Goal: Book appointment/travel/reservation

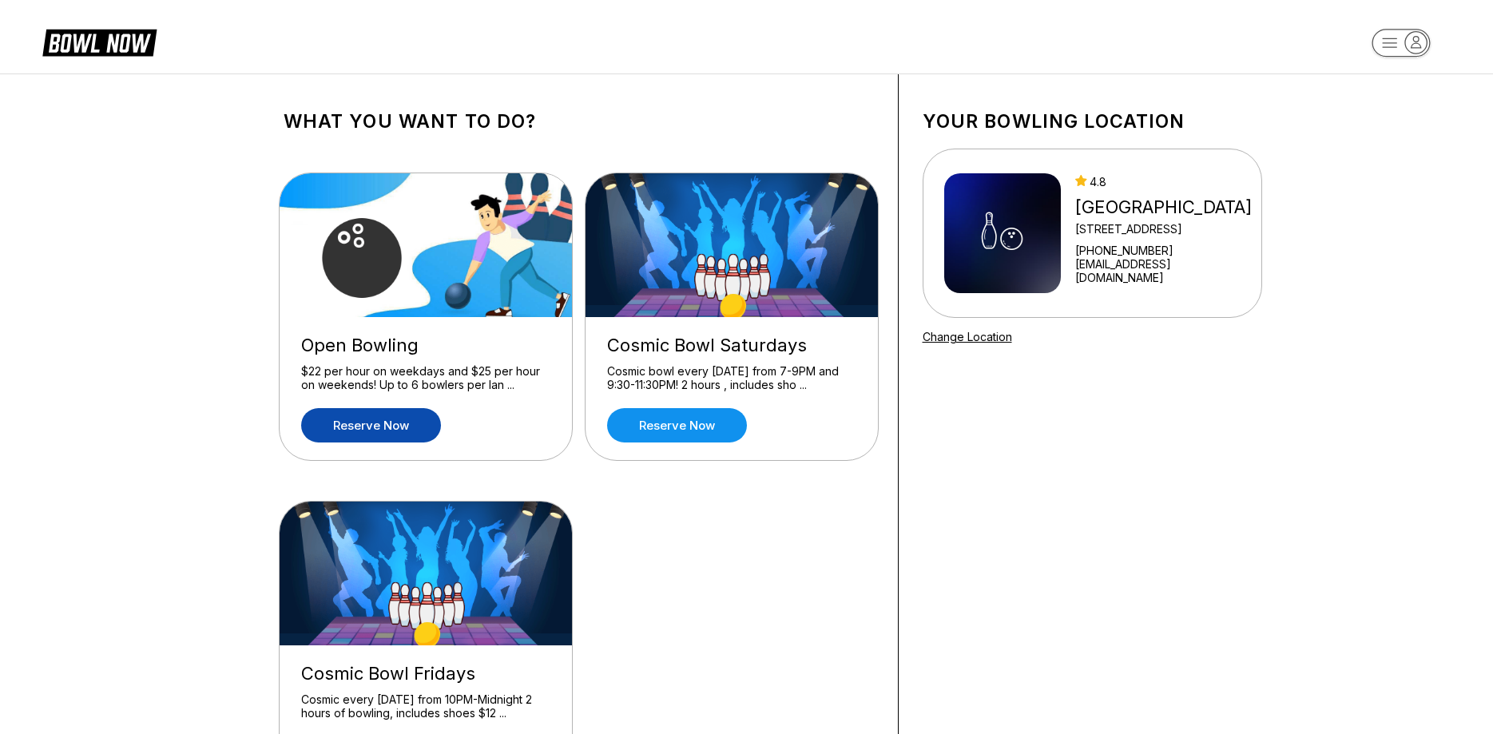
click at [383, 429] on link "Reserve now" at bounding box center [371, 425] width 140 height 34
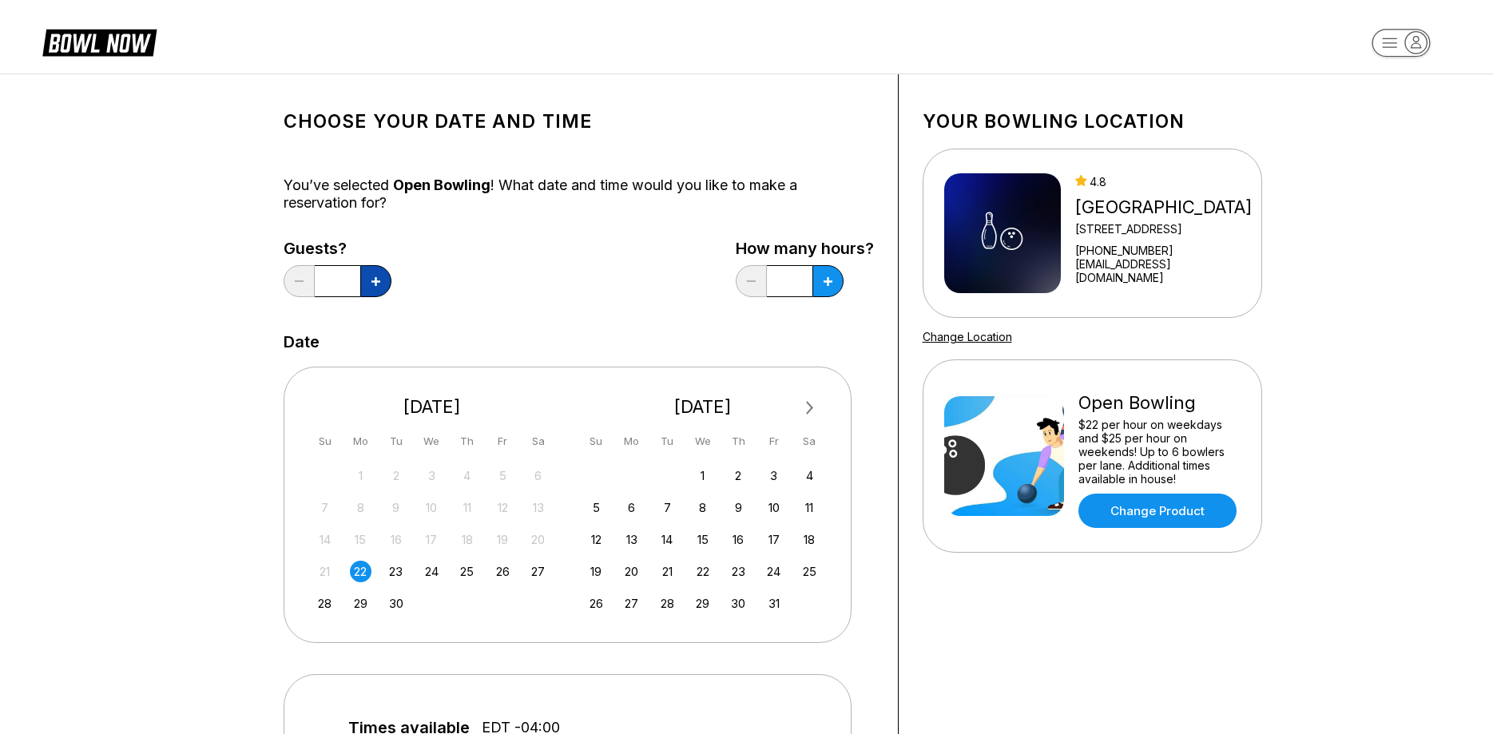
click at [375, 280] on icon at bounding box center [375, 281] width 9 height 9
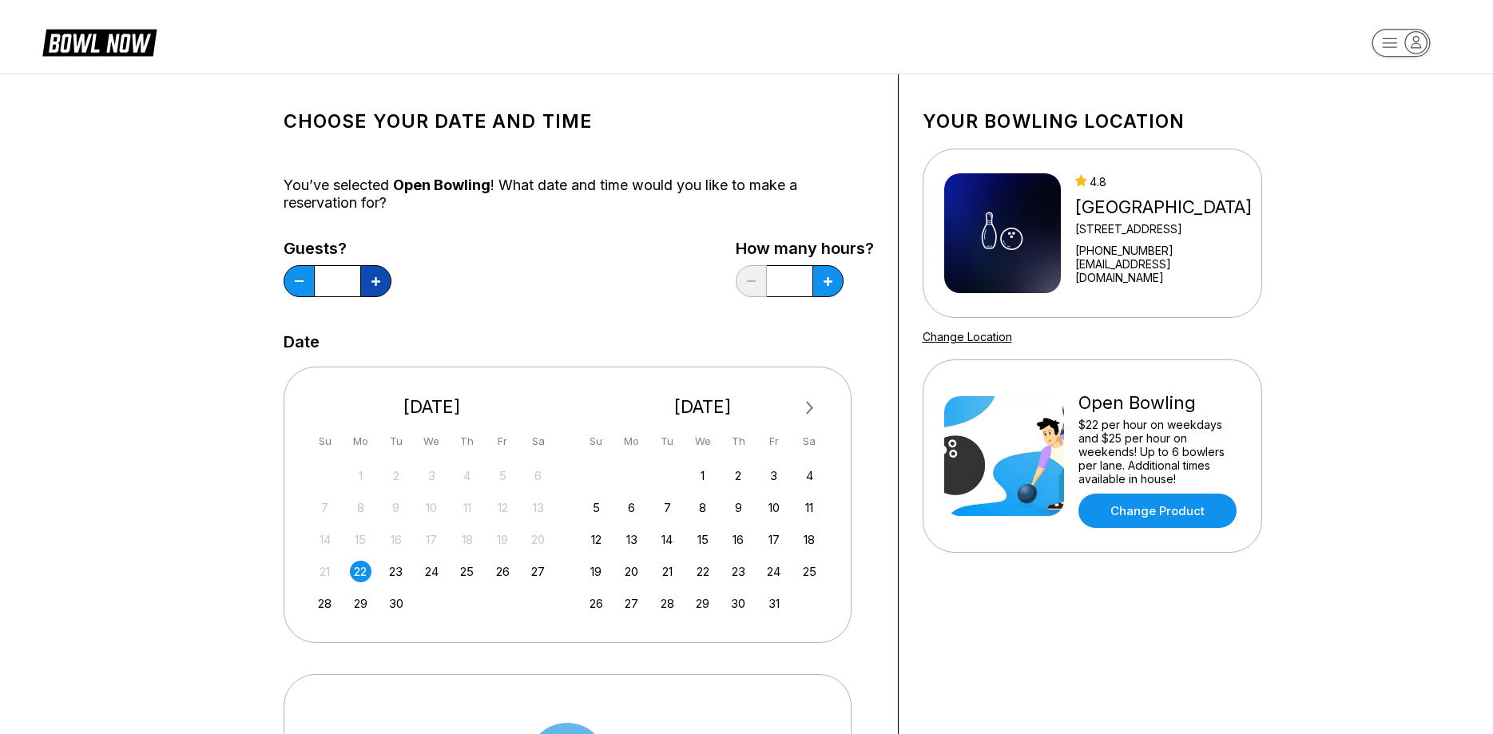
click at [375, 280] on icon at bounding box center [375, 281] width 9 height 9
type input "**"
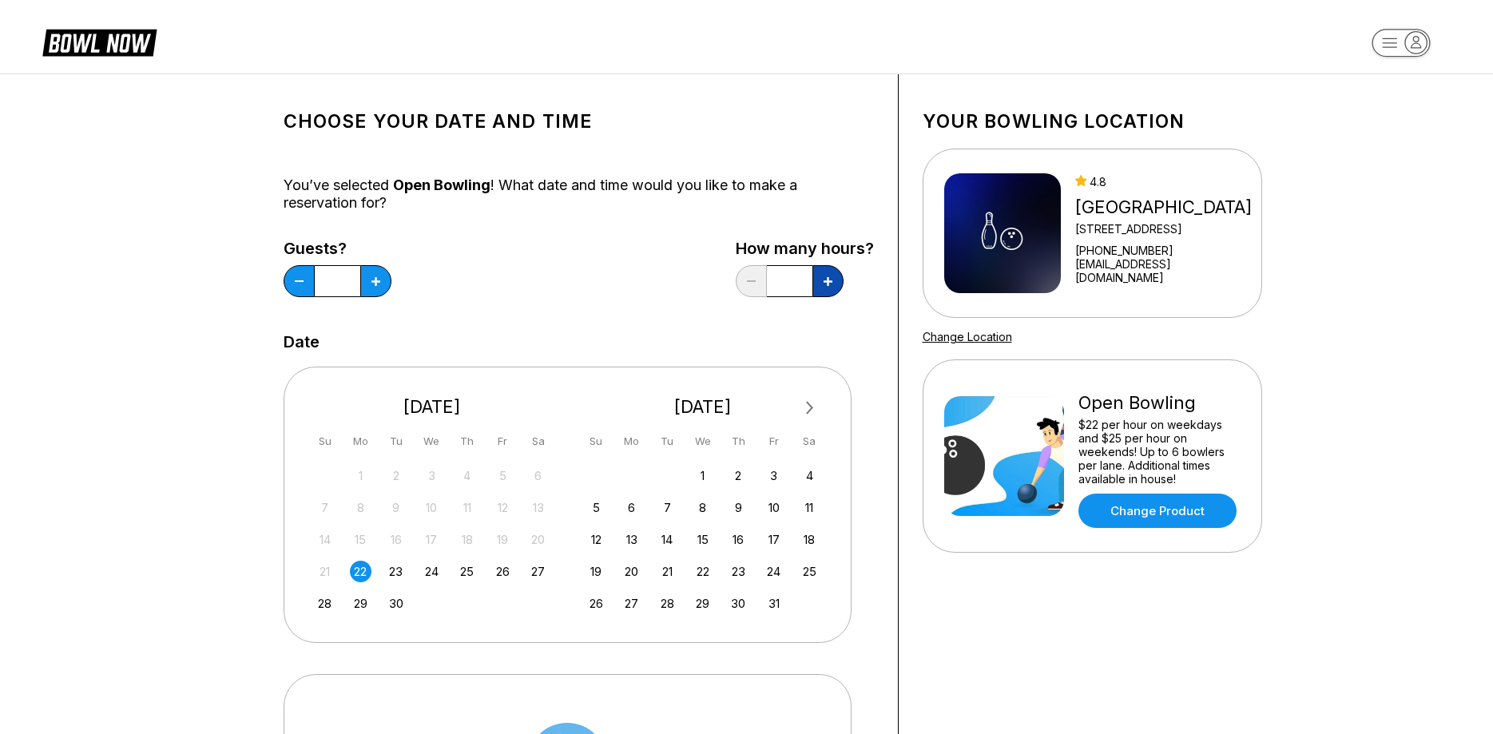
click at [823, 276] on button at bounding box center [827, 281] width 31 height 32
type input "*"
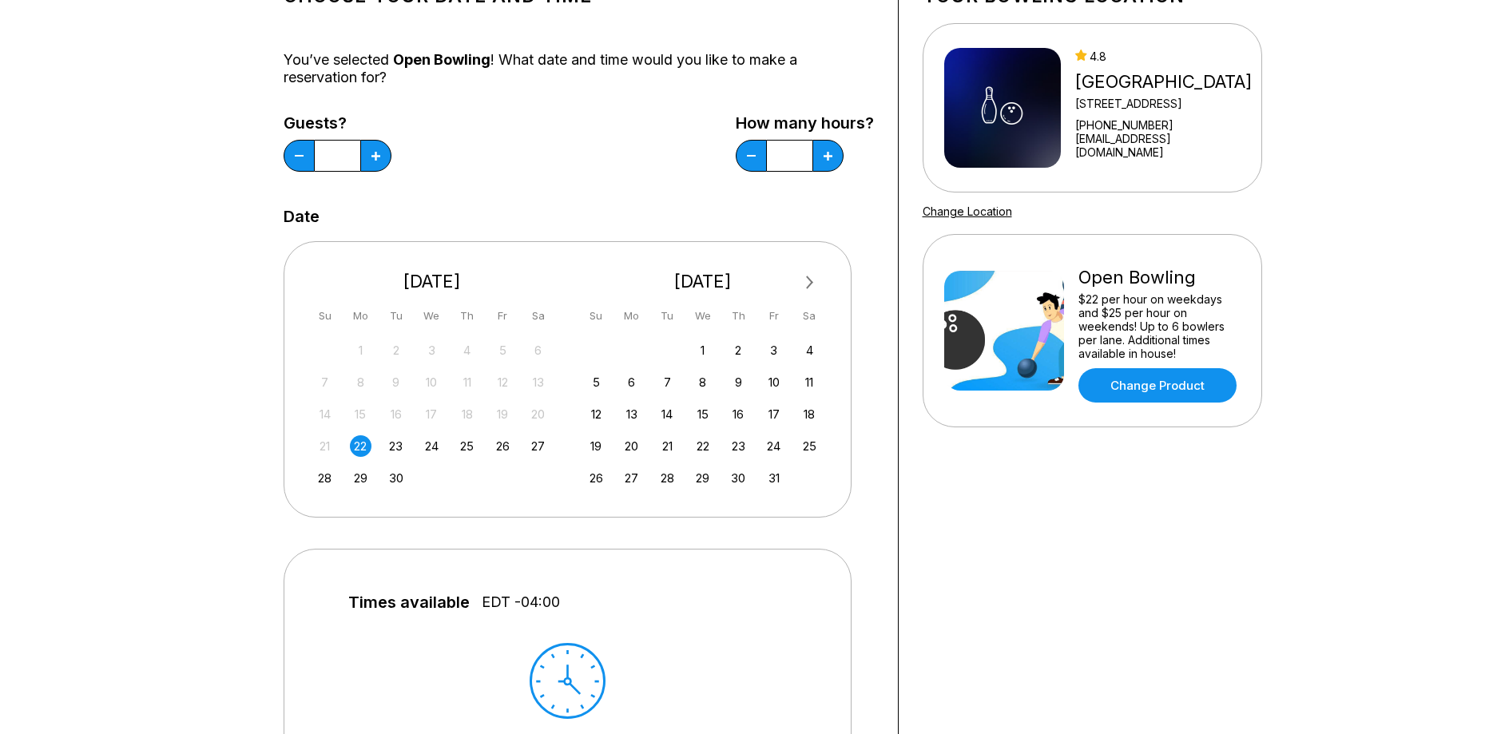
scroll to position [81, 0]
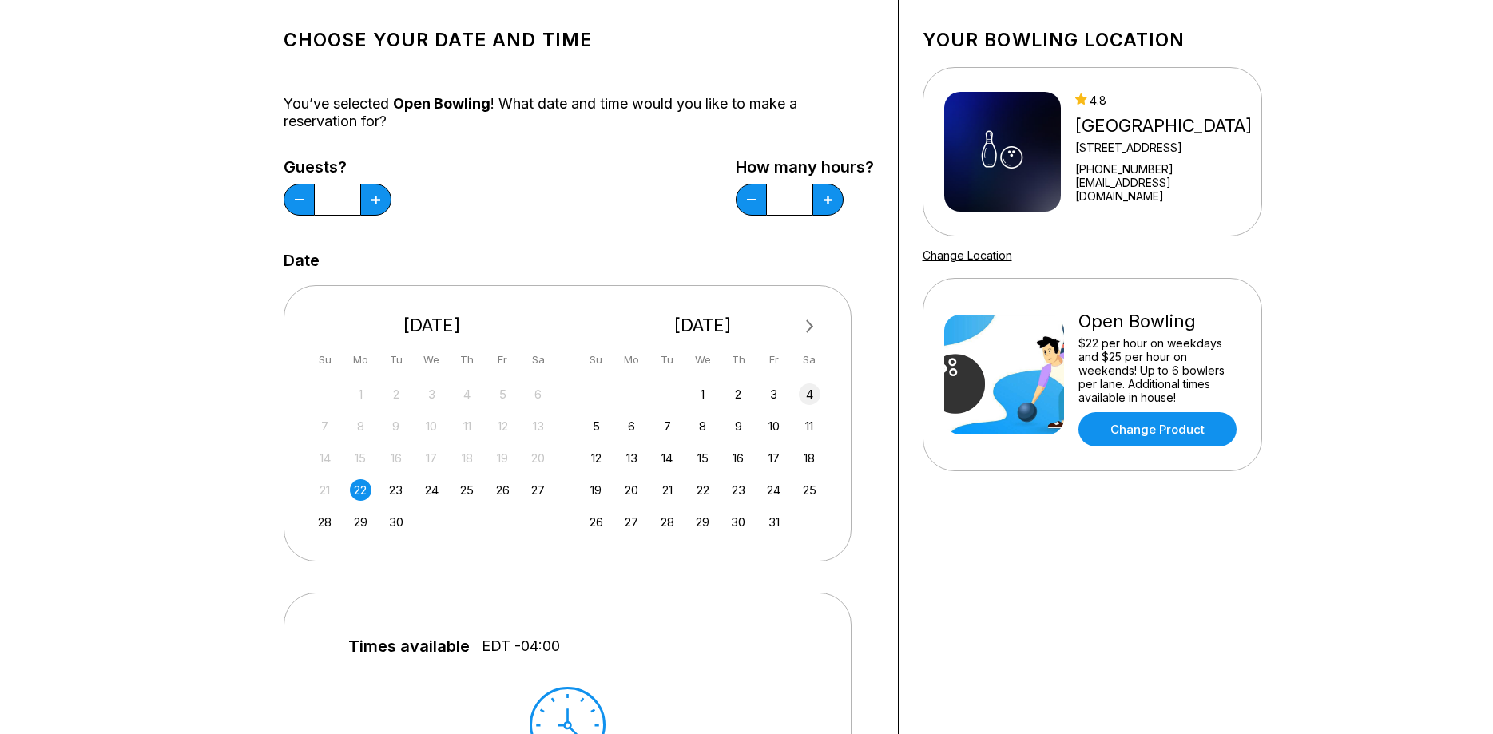
click at [810, 393] on div "4" at bounding box center [810, 394] width 22 height 22
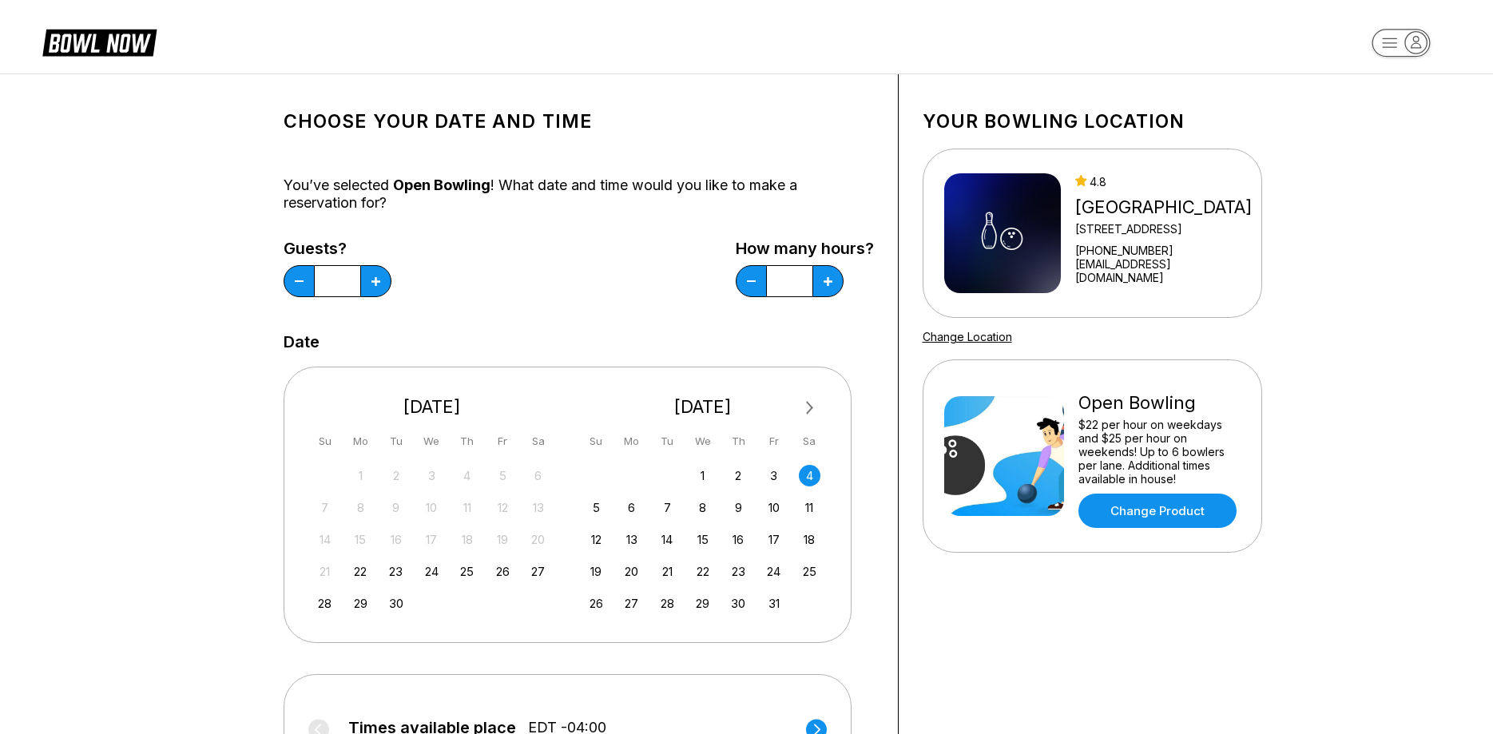
scroll to position [244, 0]
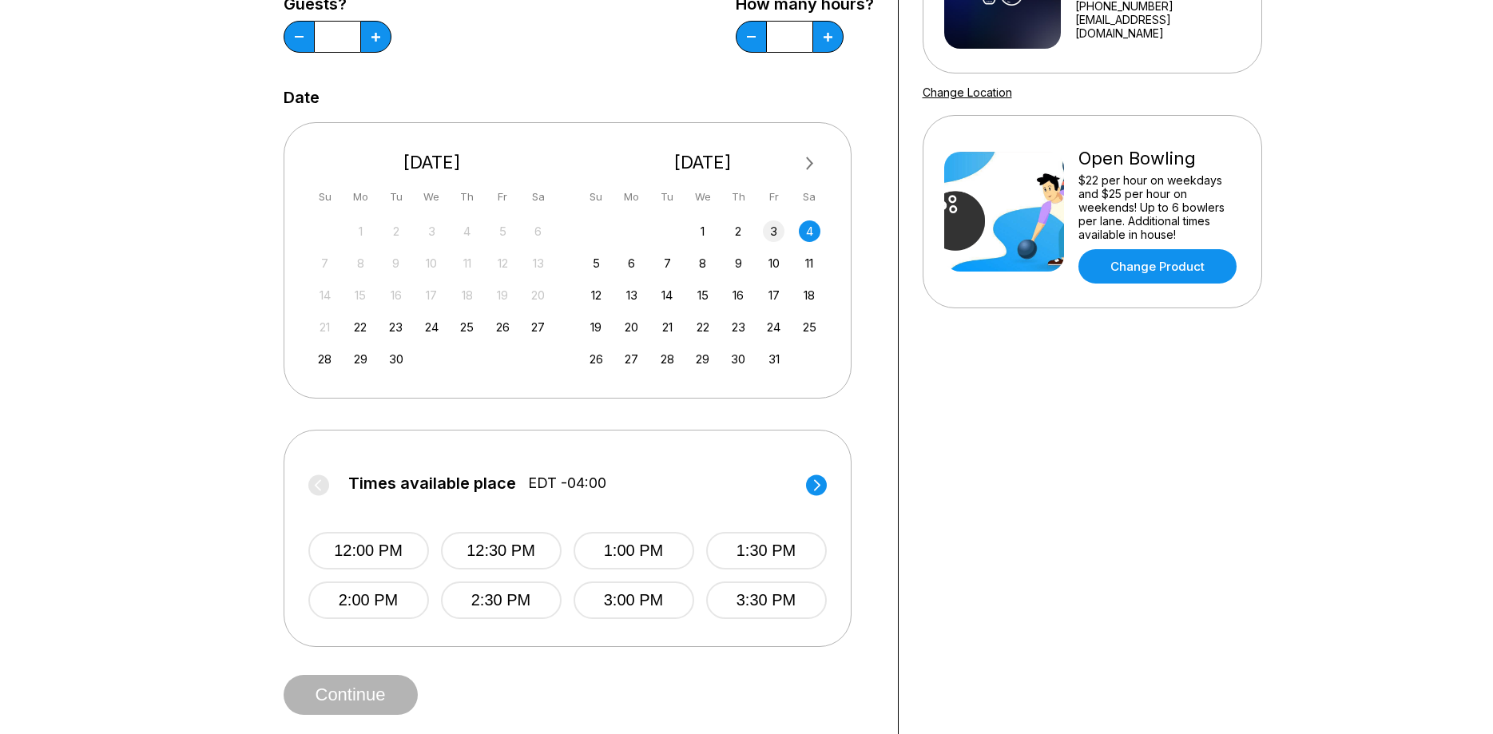
click at [779, 231] on div "3" at bounding box center [774, 231] width 22 height 22
click at [810, 228] on div "4" at bounding box center [810, 231] width 22 height 22
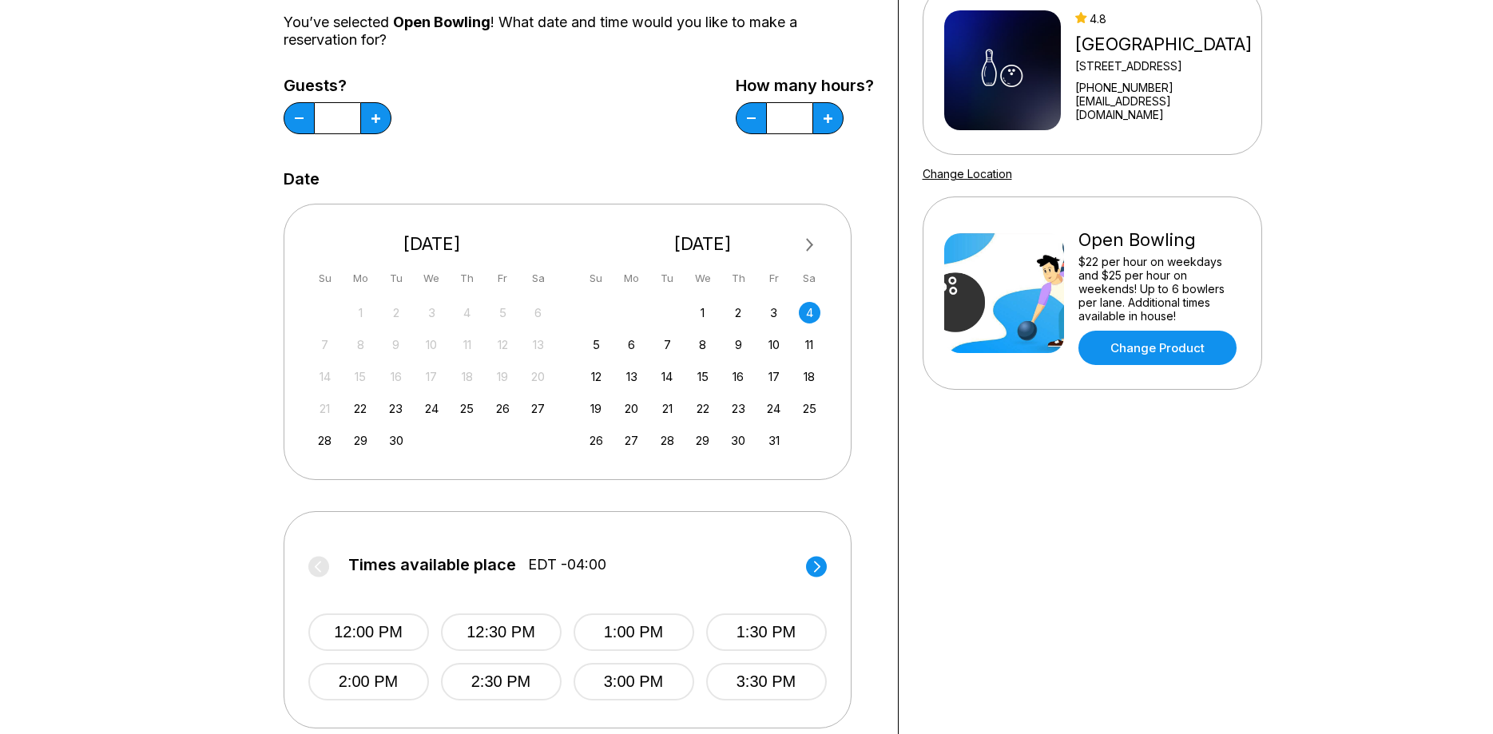
scroll to position [0, 0]
